Goal: Task Accomplishment & Management: Manage account settings

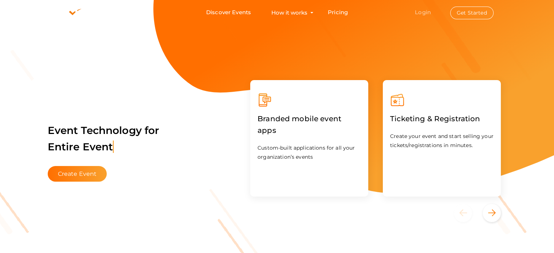
click at [420, 13] on link "Login" at bounding box center [423, 12] width 16 height 7
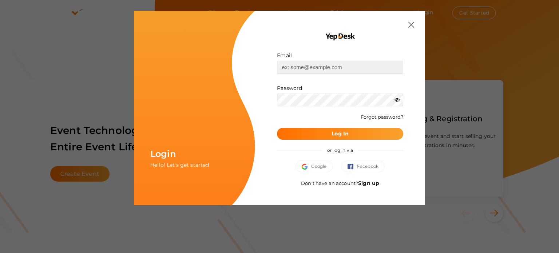
click at [372, 64] on input "text" at bounding box center [340, 67] width 126 height 13
type input "[PERSON_NAME][EMAIL_ADDRESS][DOMAIN_NAME]"
click at [277, 128] on button "Log In" at bounding box center [340, 134] width 126 height 12
click at [396, 102] on icon at bounding box center [397, 99] width 5 height 5
click at [372, 134] on button "Log In" at bounding box center [340, 134] width 126 height 12
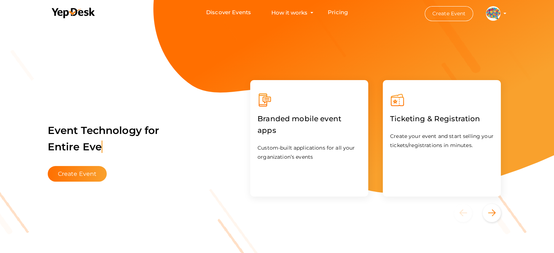
click at [495, 14] on img at bounding box center [493, 13] width 15 height 15
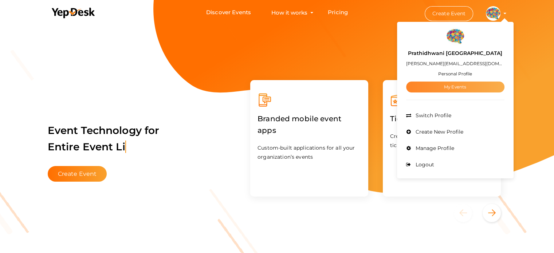
click at [467, 86] on link "My Events" at bounding box center [455, 87] width 98 height 11
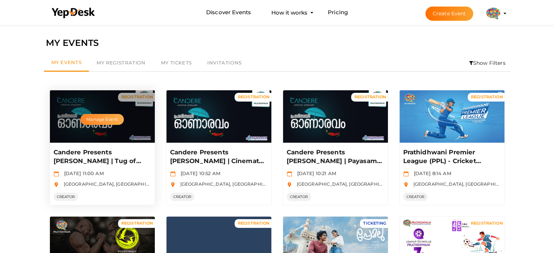
click at [109, 115] on button "Manage Event" at bounding box center [101, 119] width 43 height 11
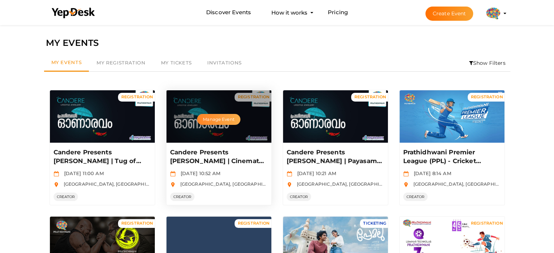
click at [232, 120] on button "Manage Event" at bounding box center [218, 119] width 43 height 11
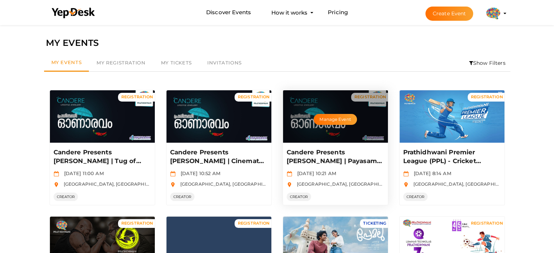
click at [327, 112] on div "Manage Event" at bounding box center [335, 116] width 105 height 52
click at [342, 121] on button "Manage Event" at bounding box center [335, 119] width 43 height 11
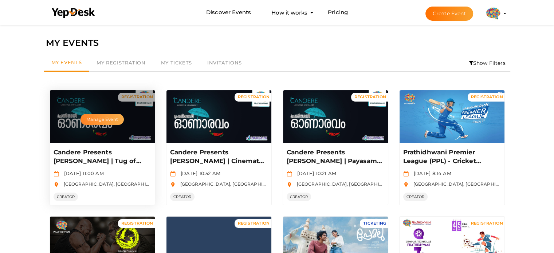
click at [109, 117] on button "Manage Event" at bounding box center [101, 119] width 43 height 11
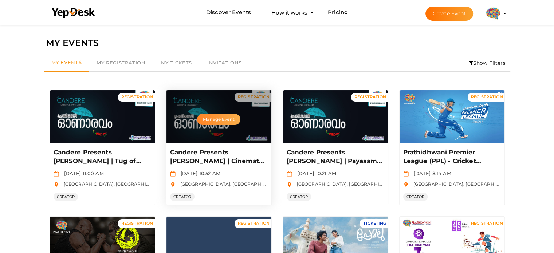
click at [229, 117] on button "Manage Event" at bounding box center [218, 119] width 43 height 11
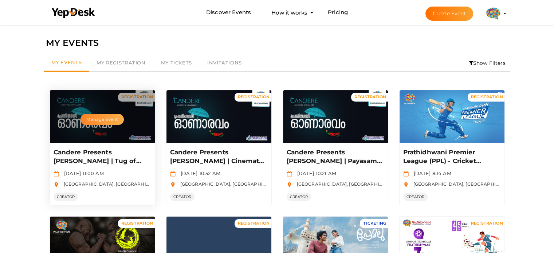
click at [98, 119] on button "Manage Event" at bounding box center [101, 119] width 43 height 11
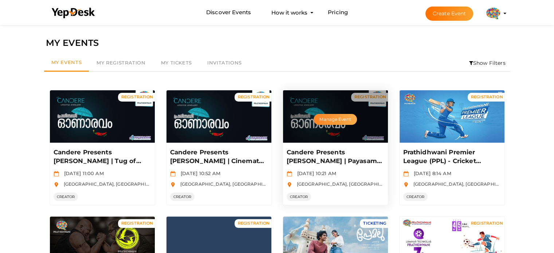
click at [334, 115] on button "Manage Event" at bounding box center [335, 119] width 43 height 11
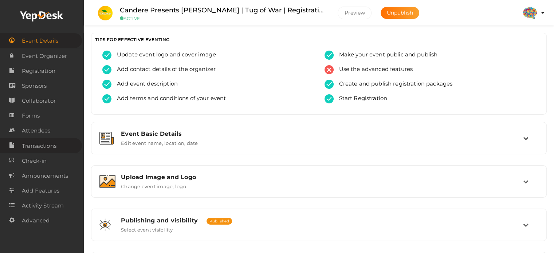
click at [40, 149] on span "Transactions" at bounding box center [39, 146] width 35 height 15
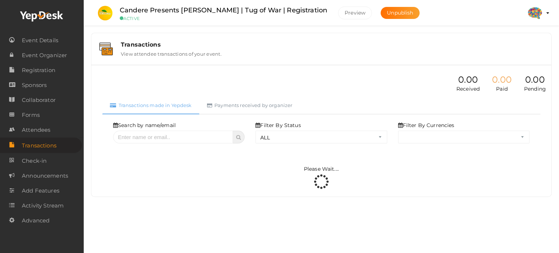
select select "ALL"
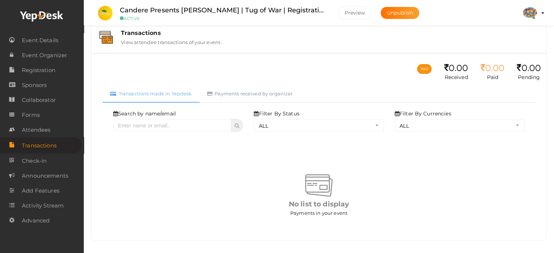
scroll to position [17, 0]
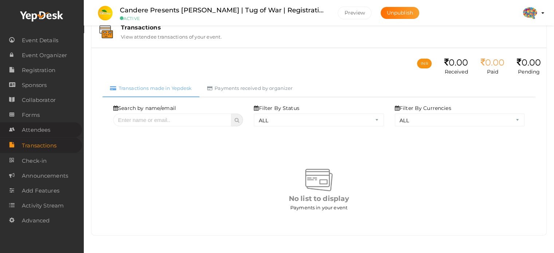
click at [40, 133] on span "Attendees" at bounding box center [36, 130] width 28 height 15
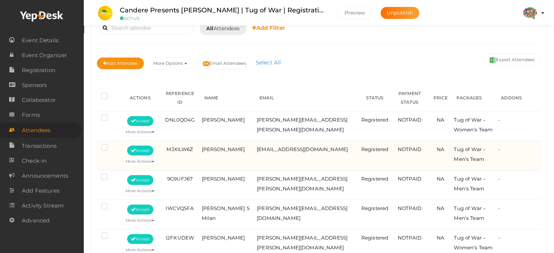
scroll to position [3, 0]
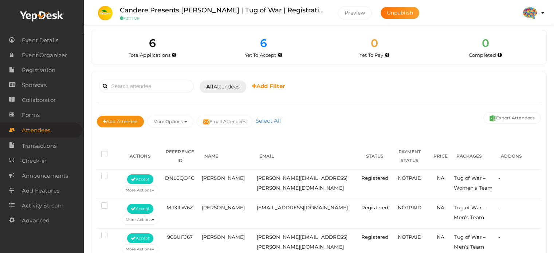
click at [107, 152] on label at bounding box center [105, 155] width 9 height 7
click at [94, 153] on input "checkbox" at bounding box center [94, 153] width 0 height 0
click at [180, 118] on button "More Options" at bounding box center [170, 122] width 46 height 12
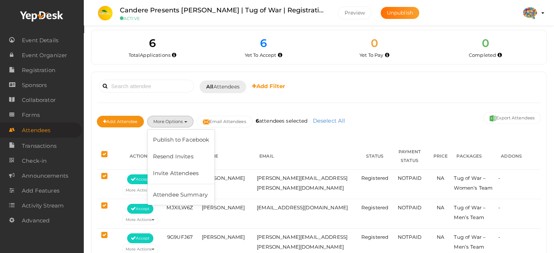
click at [204, 103] on div "Booked for Today Today Tomorrow This Week Custom Date All Attendees All Yet to …" at bounding box center [319, 106] width 444 height 57
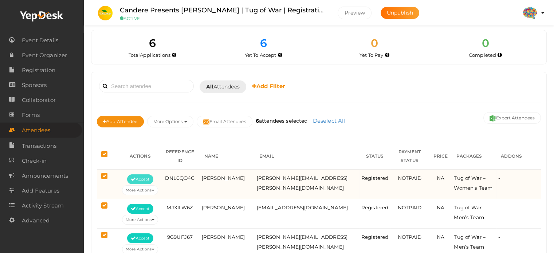
click at [153, 174] on button "Accept" at bounding box center [140, 179] width 26 height 10
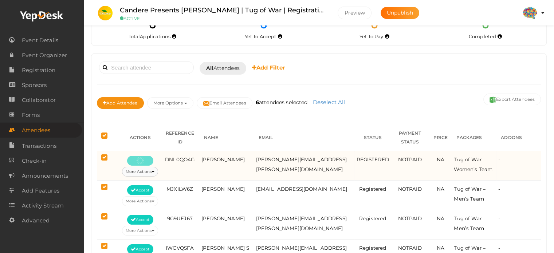
scroll to position [39, 0]
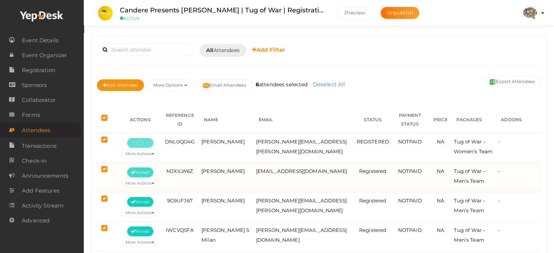
click at [149, 141] on span "Accept" at bounding box center [140, 139] width 19 height 5
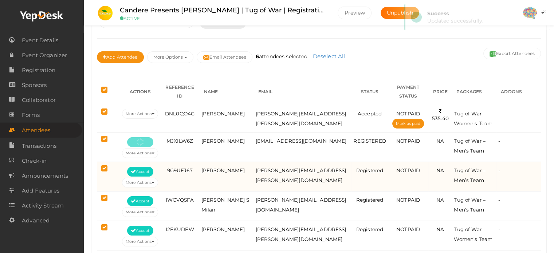
scroll to position [76, 0]
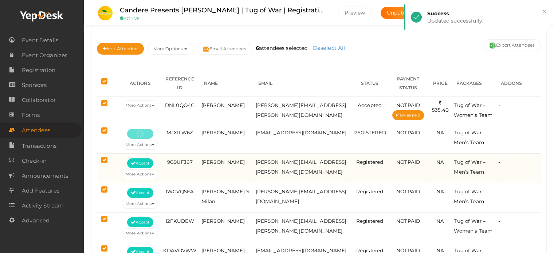
click at [146, 153] on td "Accept More Actions Edit Attendee Delete Attendee Accept Registration Reject Re…" at bounding box center [140, 168] width 40 height 30
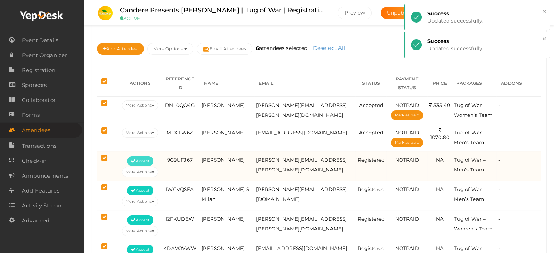
click at [144, 159] on span "Accept" at bounding box center [140, 161] width 19 height 5
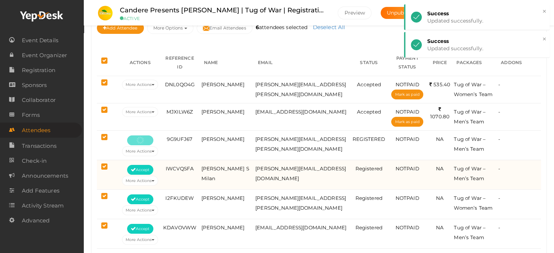
scroll to position [108, 0]
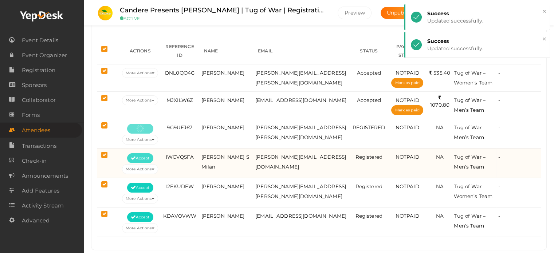
click at [145, 134] on button "Accept" at bounding box center [140, 129] width 26 height 10
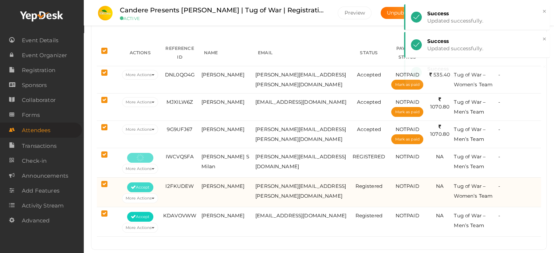
click at [145, 156] on span "Accept" at bounding box center [140, 154] width 19 height 5
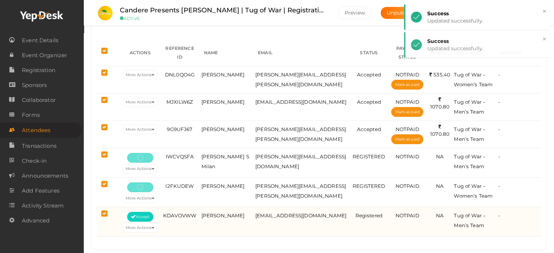
scroll to position [105, 0]
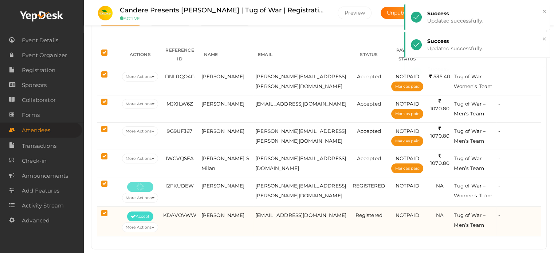
click at [144, 185] on span "Accept" at bounding box center [140, 183] width 19 height 5
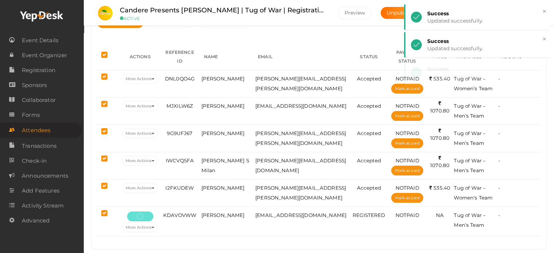
scroll to position [101, 0]
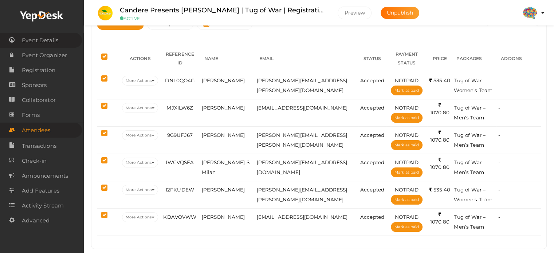
click at [48, 41] on span "Event Details" at bounding box center [40, 40] width 36 height 15
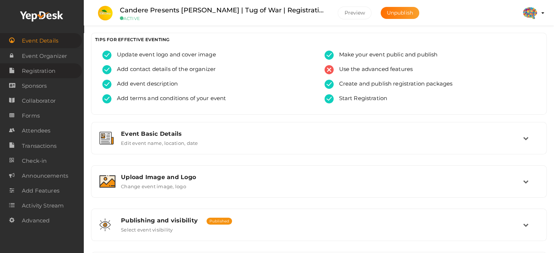
click at [41, 70] on span "Registration" at bounding box center [39, 71] width 34 height 15
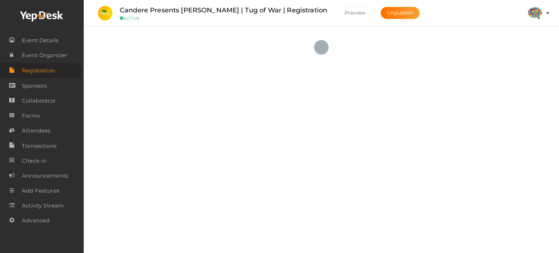
checkbox input "true"
type textarea "- Please arrive at the venue at least 30 minutes before your scheduled match ti…"
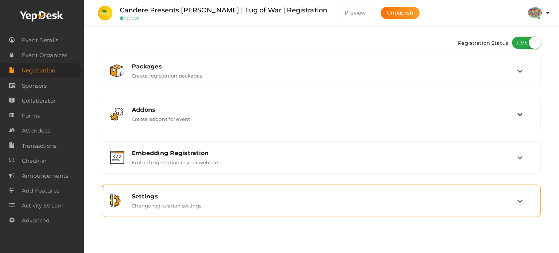
click at [238, 201] on div "Settings Change registration settings" at bounding box center [321, 201] width 391 height 16
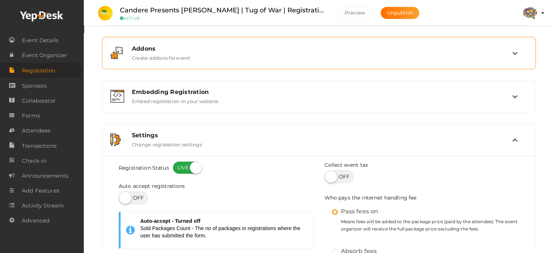
scroll to position [73, 0]
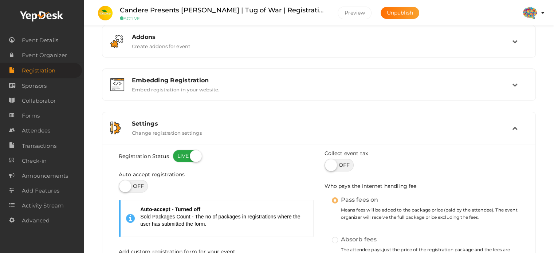
click at [140, 191] on label at bounding box center [133, 186] width 29 height 13
click at [123, 186] on input "checkbox" at bounding box center [121, 183] width 5 height 5
checkbox input "true"
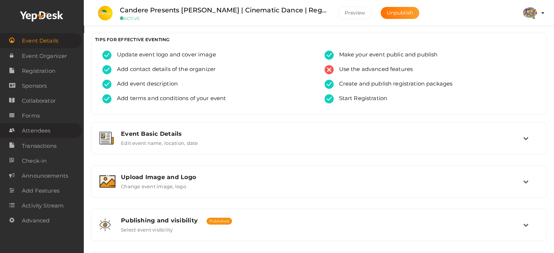
click at [25, 133] on span "Attendees" at bounding box center [36, 130] width 28 height 15
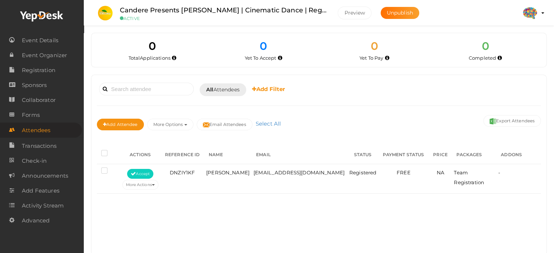
scroll to position [17, 0]
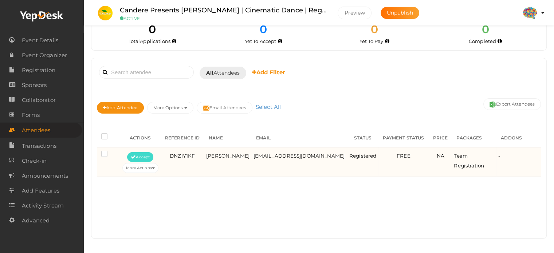
click at [148, 155] on span "Accept" at bounding box center [140, 157] width 19 height 5
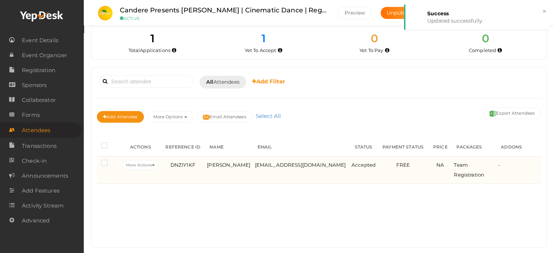
scroll to position [0, 0]
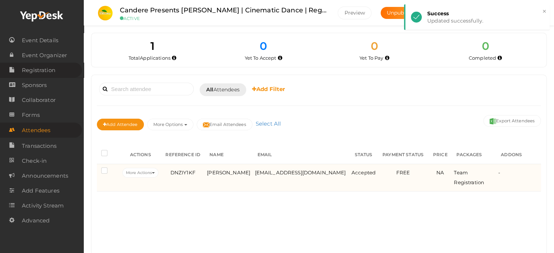
click at [42, 72] on span "Registration" at bounding box center [39, 70] width 34 height 15
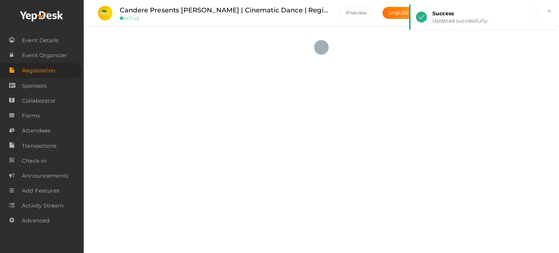
checkbox input "true"
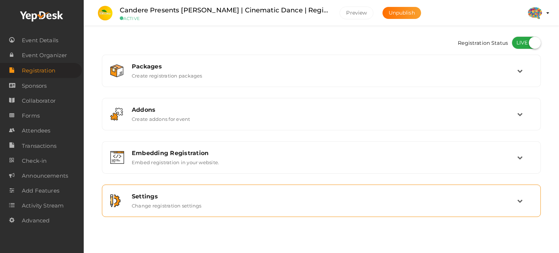
click at [202, 199] on div "Settings" at bounding box center [325, 196] width 386 height 7
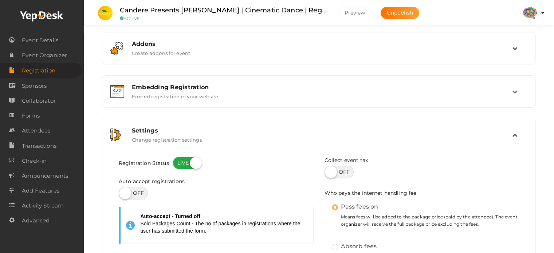
scroll to position [73, 0]
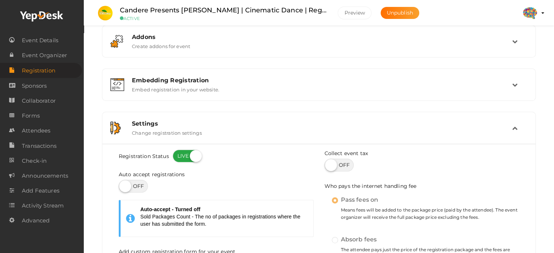
click at [143, 185] on label at bounding box center [133, 186] width 29 height 13
click at [123, 185] on input "checkbox" at bounding box center [121, 183] width 5 height 5
checkbox input "true"
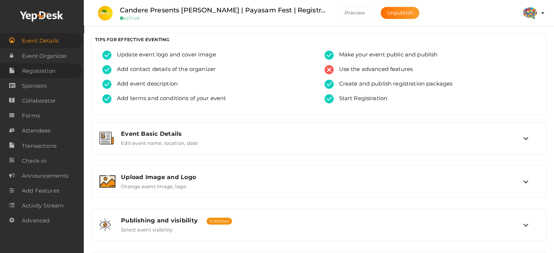
click at [30, 73] on span "Registration" at bounding box center [39, 71] width 34 height 15
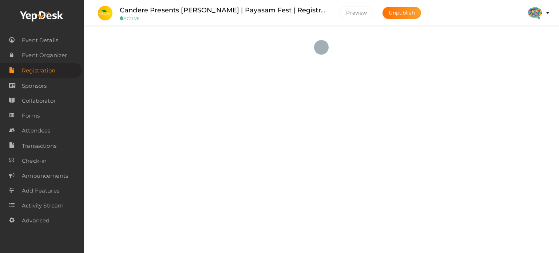
checkbox input "true"
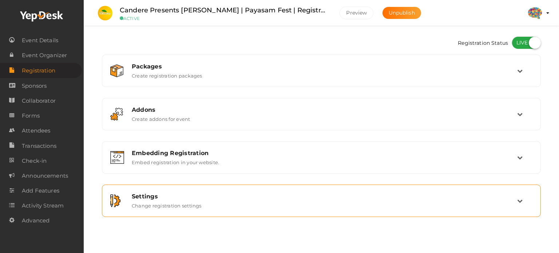
click at [163, 196] on div "Settings" at bounding box center [325, 196] width 386 height 7
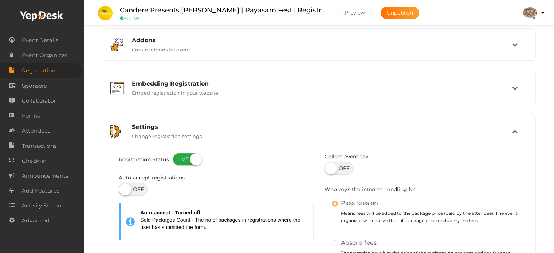
scroll to position [73, 0]
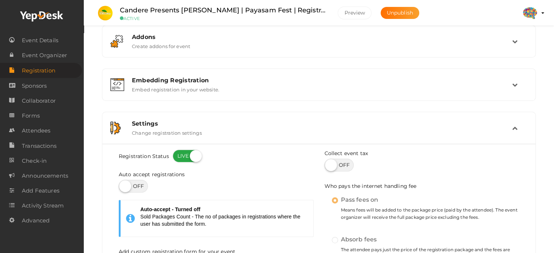
click at [134, 184] on label at bounding box center [133, 186] width 29 height 13
click at [123, 184] on input "checkbox" at bounding box center [121, 183] width 5 height 5
checkbox input "true"
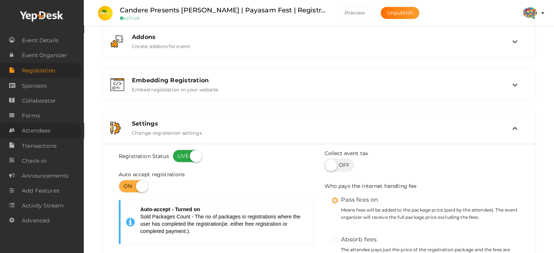
click at [44, 129] on span "Attendees" at bounding box center [36, 130] width 28 height 15
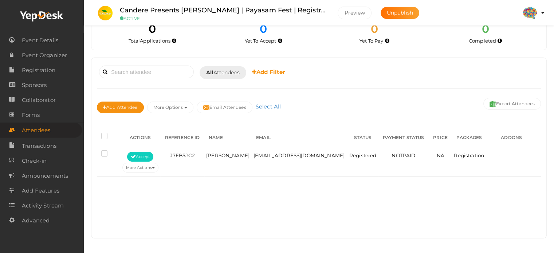
scroll to position [17, 0]
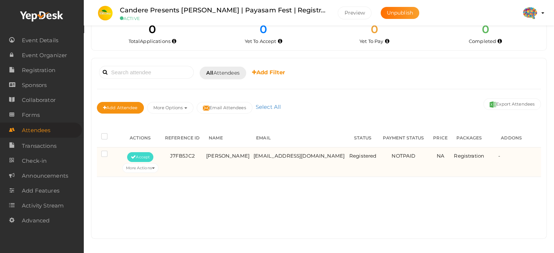
click at [152, 152] on button "Accept" at bounding box center [140, 157] width 26 height 10
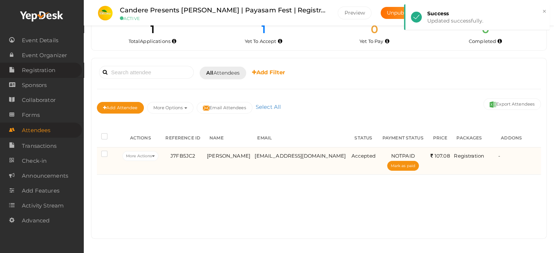
click at [48, 71] on span "Registration" at bounding box center [39, 70] width 34 height 15
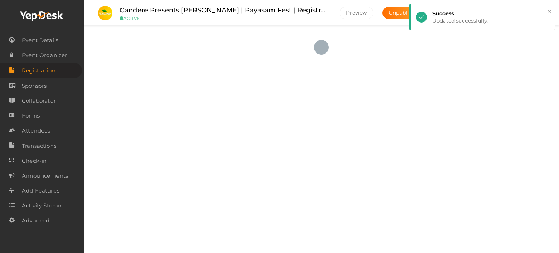
checkbox input "true"
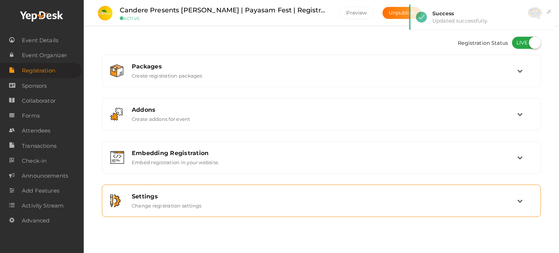
click at [174, 201] on label "Change registration settings" at bounding box center [167, 204] width 70 height 9
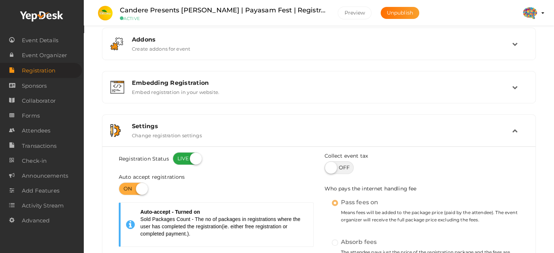
scroll to position [73, 0]
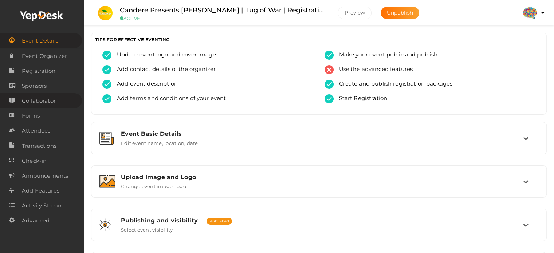
click at [46, 105] on span "Collaborator" at bounding box center [39, 101] width 34 height 15
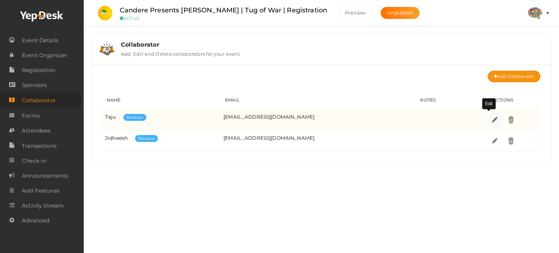
click at [490, 123] on link at bounding box center [495, 119] width 15 height 15
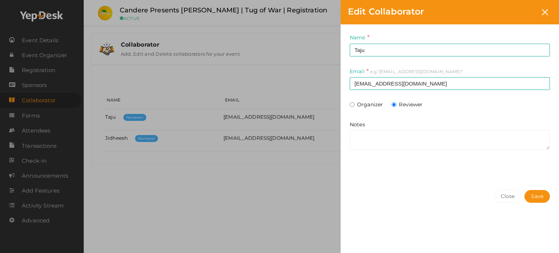
click at [376, 107] on label "Organizer" at bounding box center [366, 104] width 33 height 7
click at [355, 107] on input "Organizer" at bounding box center [352, 104] width 5 height 5
radio input "true"
radio input "false"
click at [531, 195] on span "Save" at bounding box center [537, 197] width 12 height 8
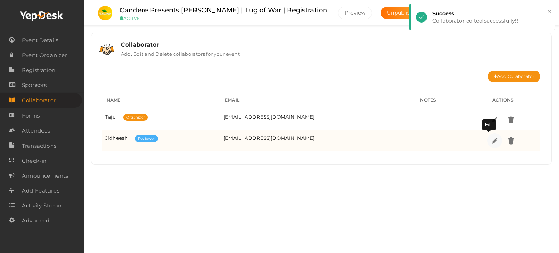
click at [491, 143] on img at bounding box center [495, 141] width 8 height 8
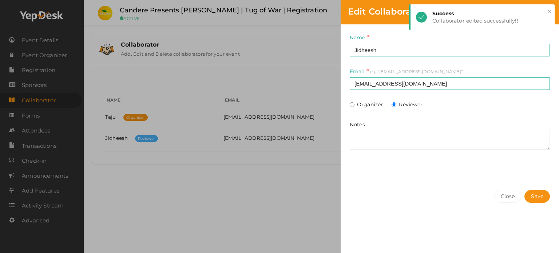
click at [372, 102] on label "Organizer" at bounding box center [366, 104] width 33 height 7
click at [355, 102] on input "Organizer" at bounding box center [352, 104] width 5 height 5
radio input "true"
radio input "false"
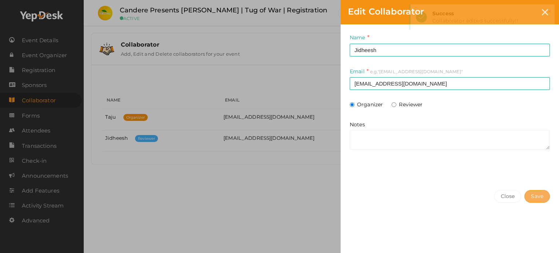
click at [538, 197] on span "Save" at bounding box center [537, 197] width 12 height 8
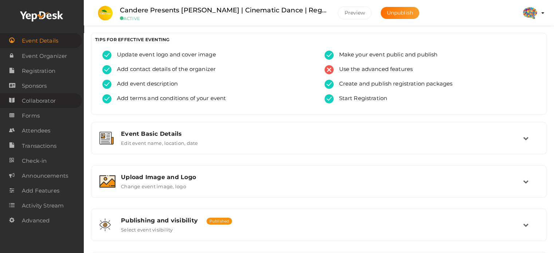
click at [35, 102] on span "Collaborator" at bounding box center [39, 101] width 34 height 15
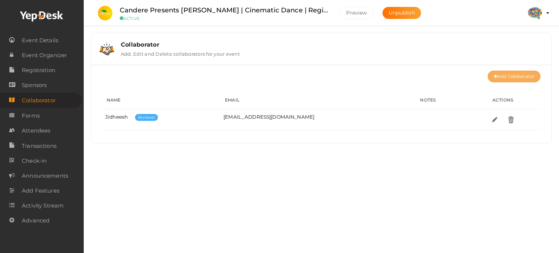
click at [520, 75] on link "Add Collaborator" at bounding box center [514, 77] width 53 height 12
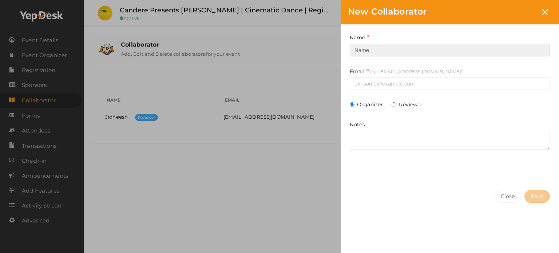
click at [374, 53] on input at bounding box center [450, 50] width 200 height 13
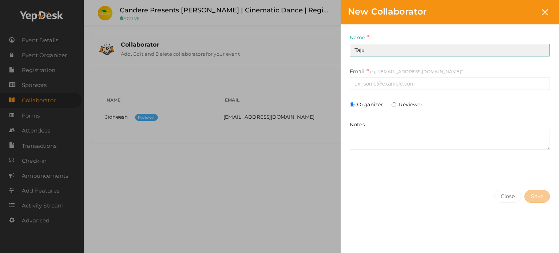
type input "Taju"
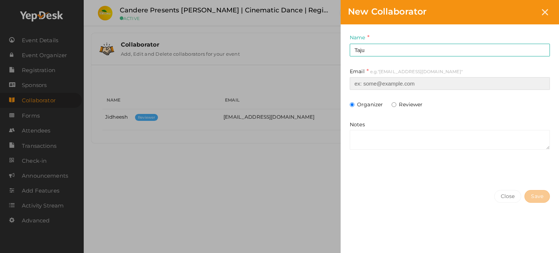
paste input "[EMAIL_ADDRESS][DOMAIN_NAME]"
type input "[EMAIL_ADDRESS][DOMAIN_NAME]"
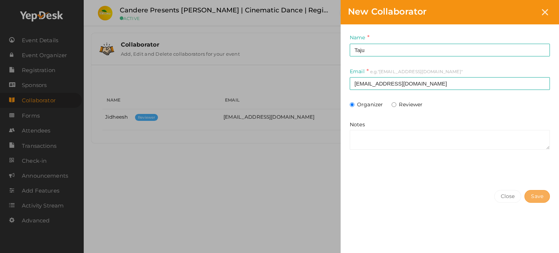
click at [541, 198] on button "Save" at bounding box center [537, 196] width 25 height 13
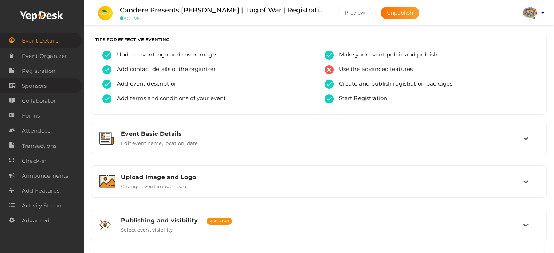
click at [46, 86] on span "Sponsors" at bounding box center [34, 86] width 25 height 15
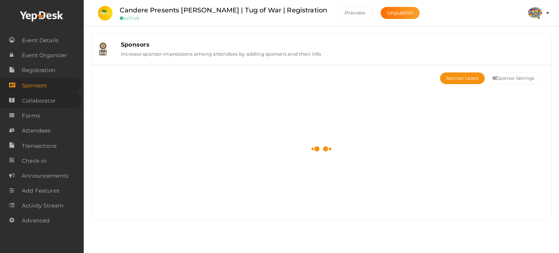
click at [39, 98] on span "Collaborator" at bounding box center [39, 101] width 34 height 15
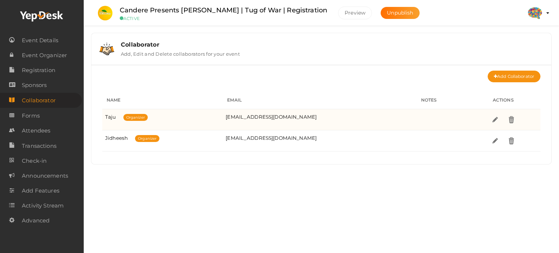
drag, startPoint x: 314, startPoint y: 115, endPoint x: 249, endPoint y: 121, distance: 65.5
click at [249, 121] on td "[EMAIL_ADDRESS][DOMAIN_NAME]" at bounding box center [320, 119] width 194 height 21
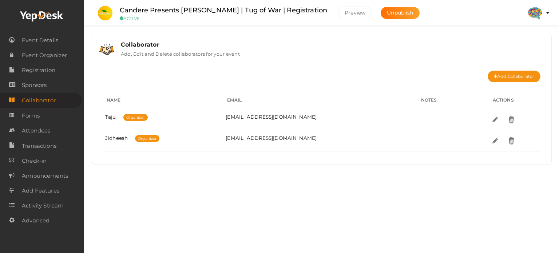
copy td "[EMAIL_ADDRESS][DOMAIN_NAME]"
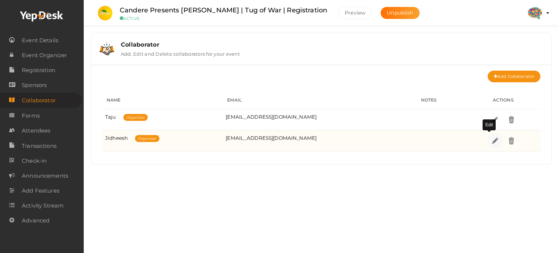
click at [491, 141] on img at bounding box center [495, 141] width 8 height 8
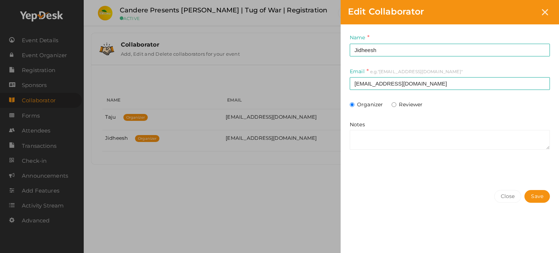
click at [417, 106] on label "Reviewer" at bounding box center [407, 104] width 31 height 7
click at [397, 106] on input "Reviewer" at bounding box center [394, 104] width 5 height 5
radio input "true"
radio input "false"
click at [536, 197] on span "Save" at bounding box center [537, 197] width 12 height 8
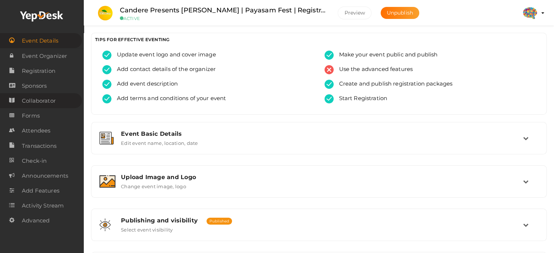
click at [36, 102] on span "Collaborator" at bounding box center [39, 101] width 34 height 15
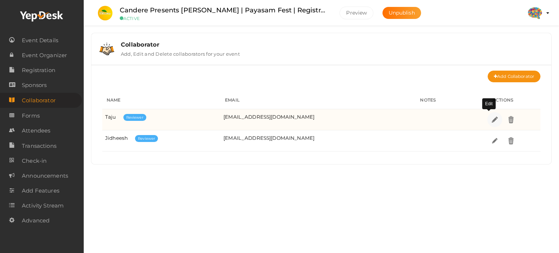
click at [491, 118] on img at bounding box center [495, 119] width 8 height 8
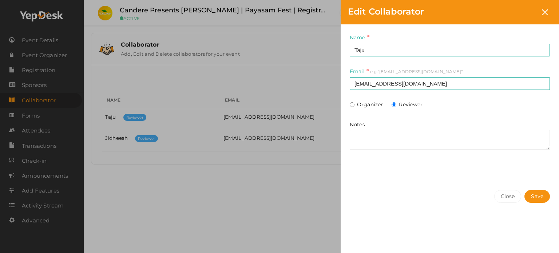
click at [372, 106] on label "Organizer" at bounding box center [366, 104] width 33 height 7
click at [355, 106] on input "Organizer" at bounding box center [352, 104] width 5 height 5
radio input "true"
radio input "false"
click at [540, 196] on button "Save" at bounding box center [537, 196] width 25 height 13
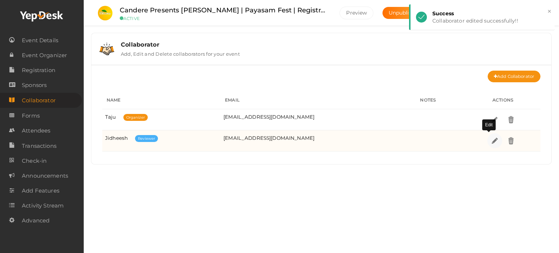
click at [491, 140] on img at bounding box center [495, 141] width 8 height 8
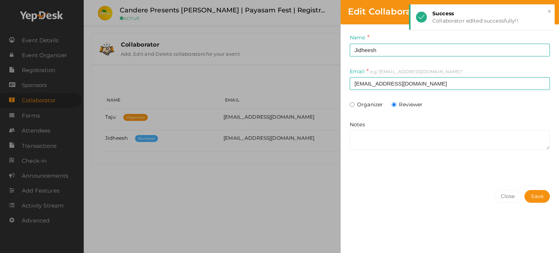
click at [362, 105] on label "Organizer" at bounding box center [366, 104] width 33 height 7
click at [355, 105] on input "Organizer" at bounding box center [352, 104] width 5 height 5
radio input "true"
radio input "false"
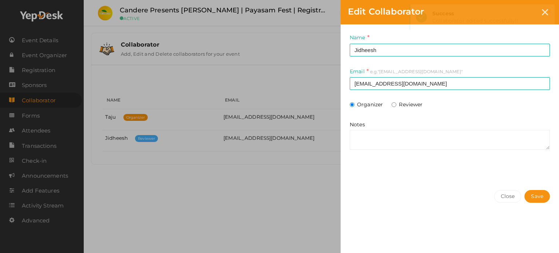
drag, startPoint x: 527, startPoint y: 193, endPoint x: 531, endPoint y: 188, distance: 6.9
click at [531, 193] on span "Save" at bounding box center [537, 197] width 12 height 8
